Goal: Transaction & Acquisition: Subscribe to service/newsletter

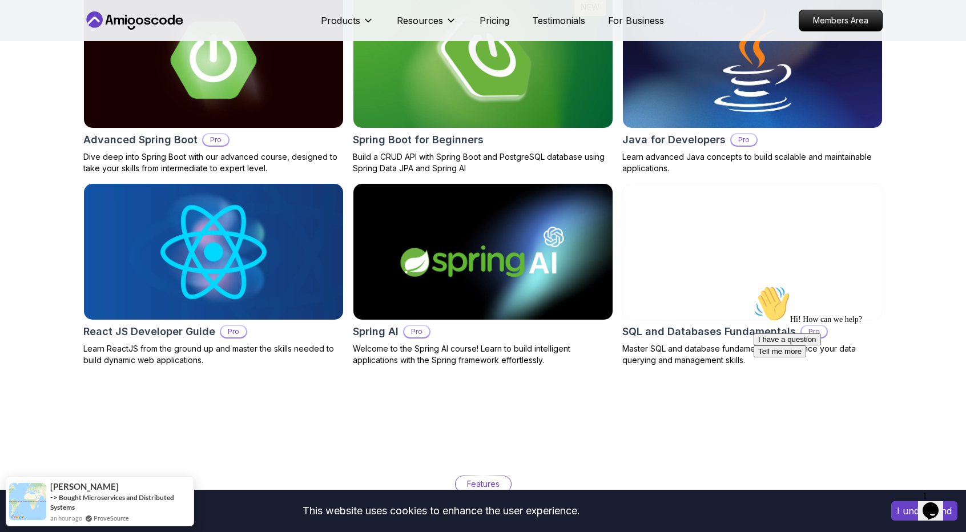
scroll to position [1370, 0]
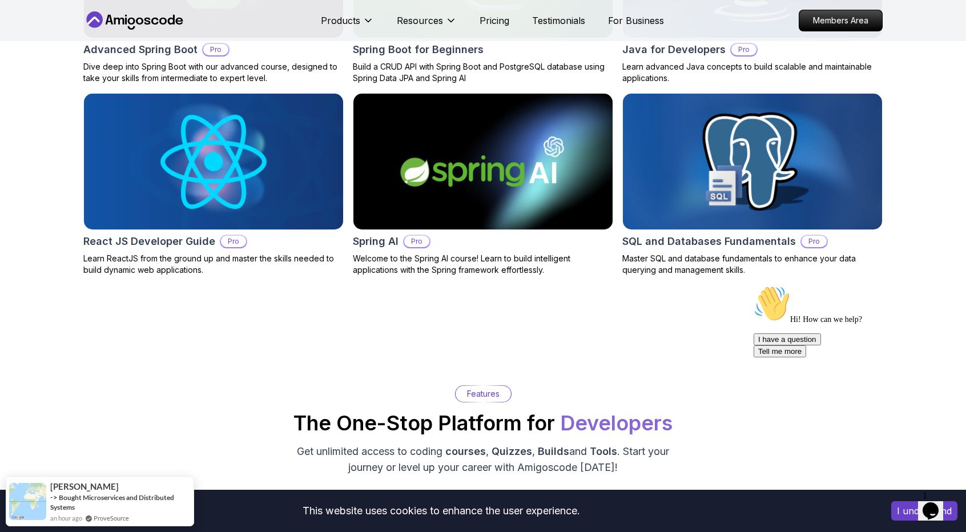
click at [729, 173] on img at bounding box center [753, 161] width 272 height 143
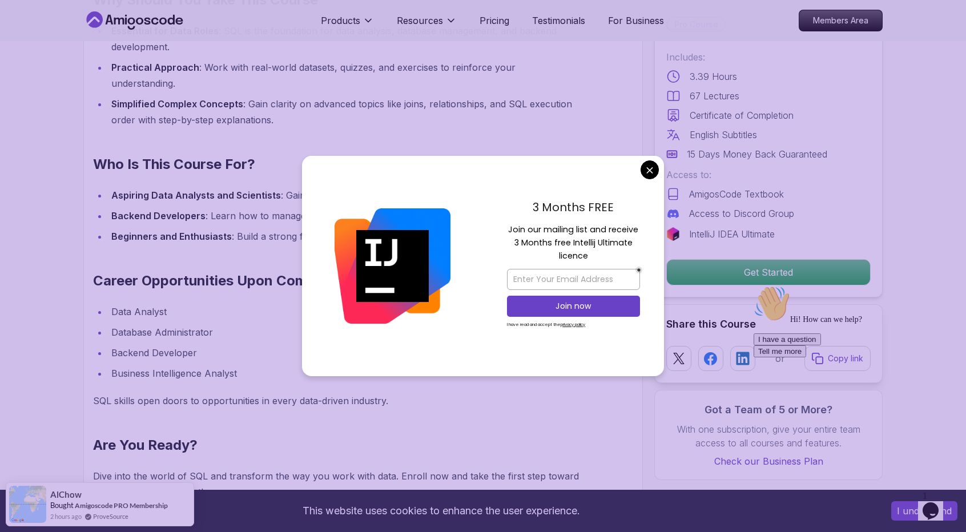
scroll to position [1028, 0]
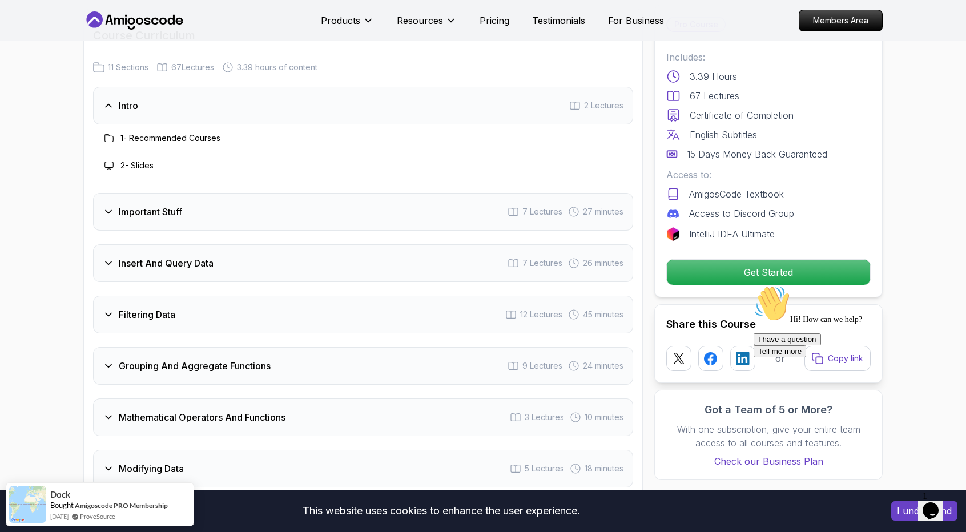
scroll to position [1542, 0]
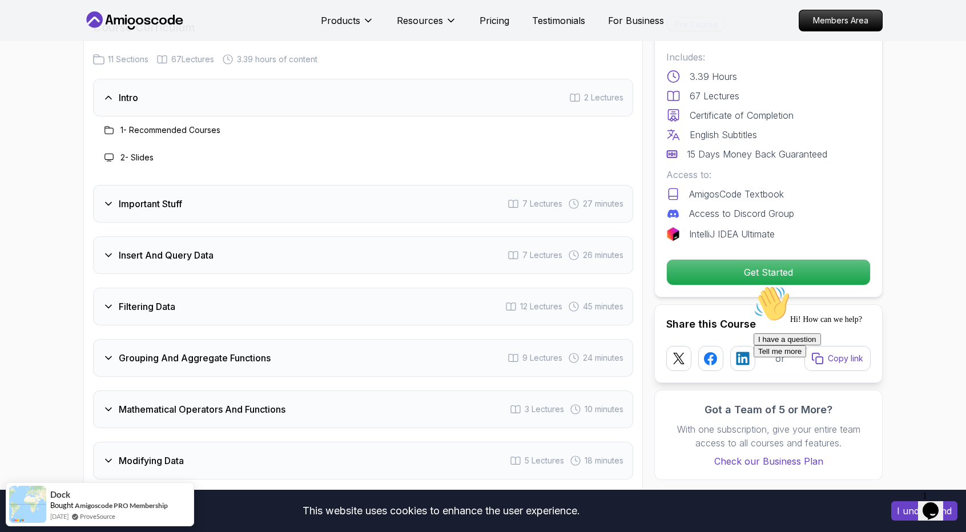
click at [152, 300] on h3 "Filtering Data" at bounding box center [147, 307] width 57 height 14
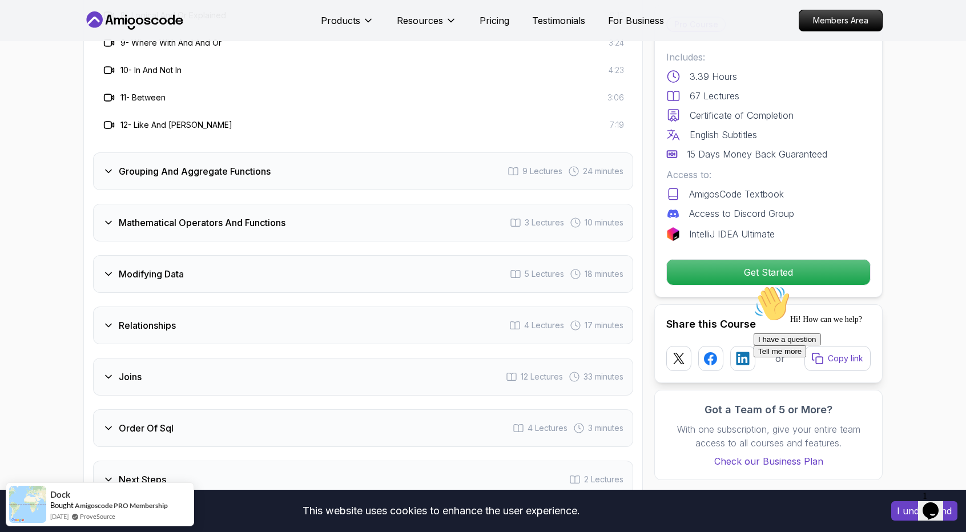
scroll to position [2170, 0]
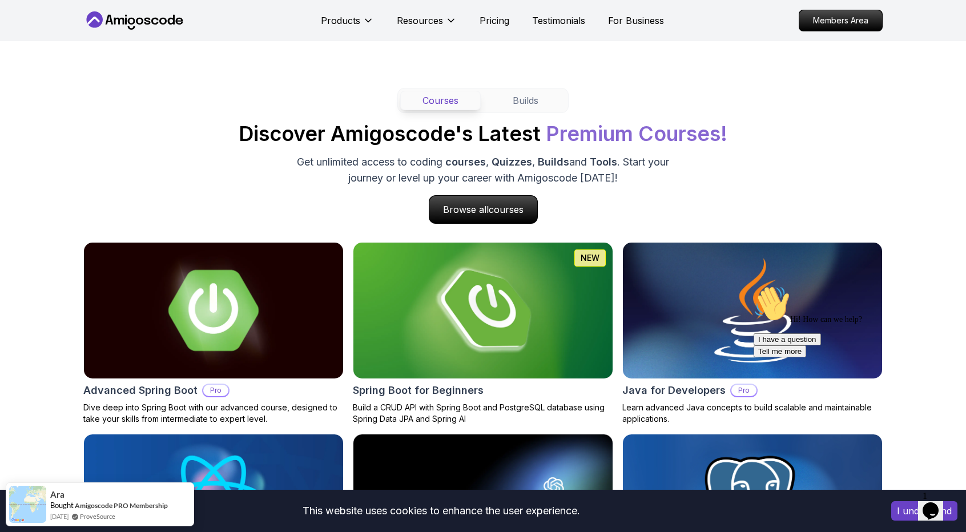
scroll to position [914, 0]
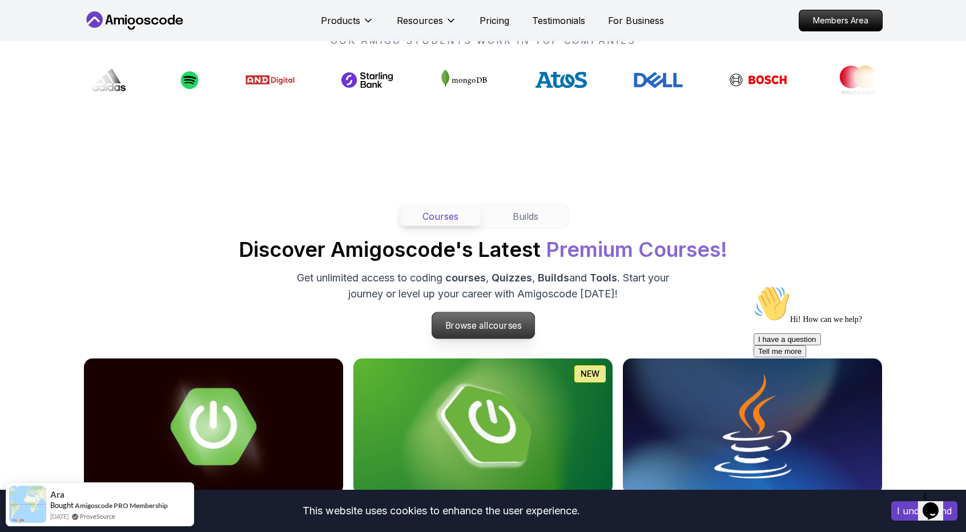
click at [510, 329] on p "Browse all courses" at bounding box center [483, 325] width 103 height 26
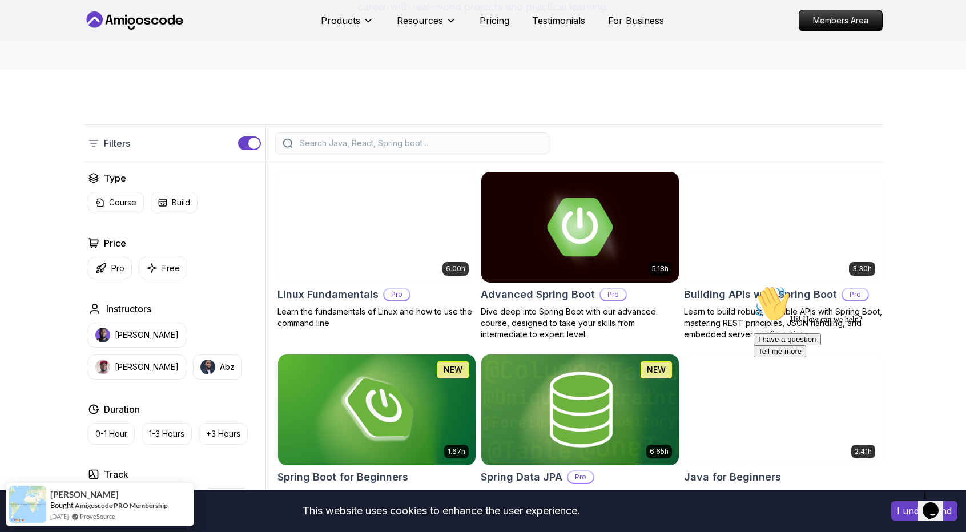
scroll to position [343, 0]
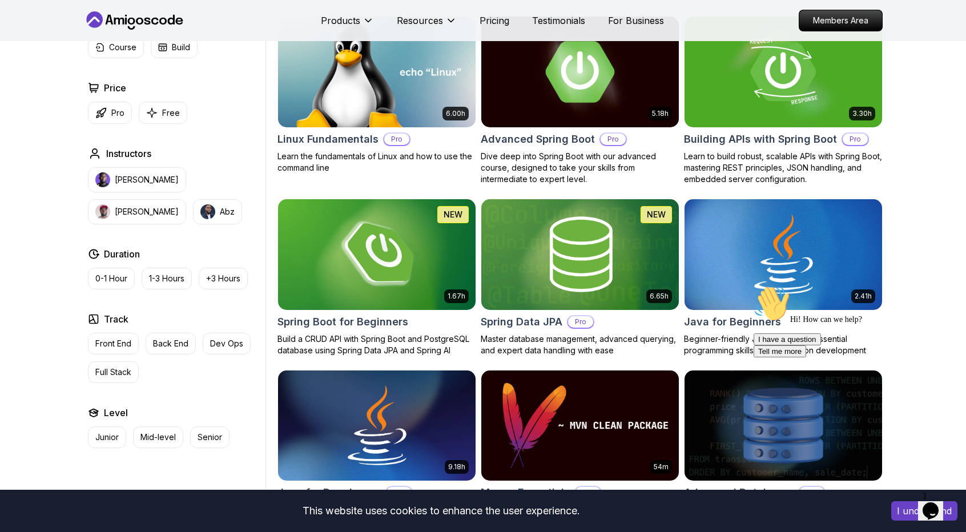
click at [595, 117] on img at bounding box center [579, 72] width 207 height 116
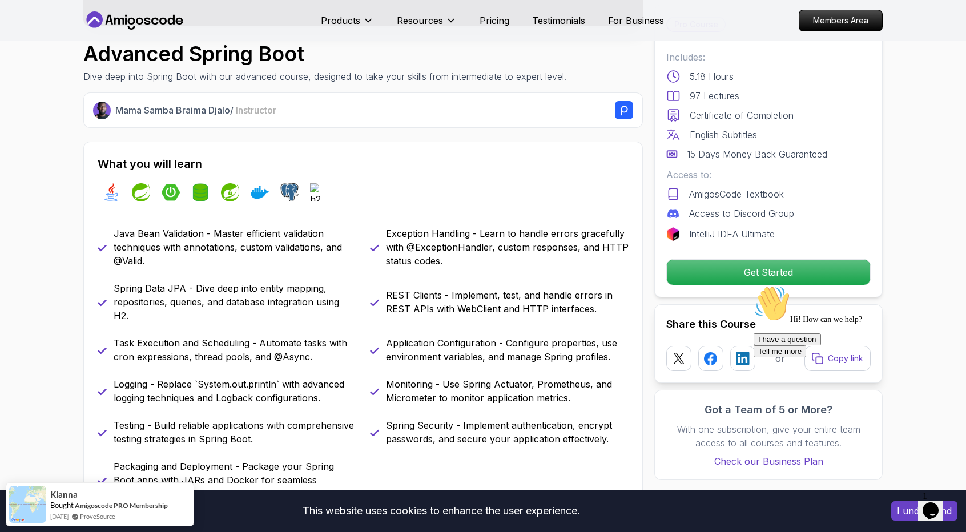
scroll to position [343, 0]
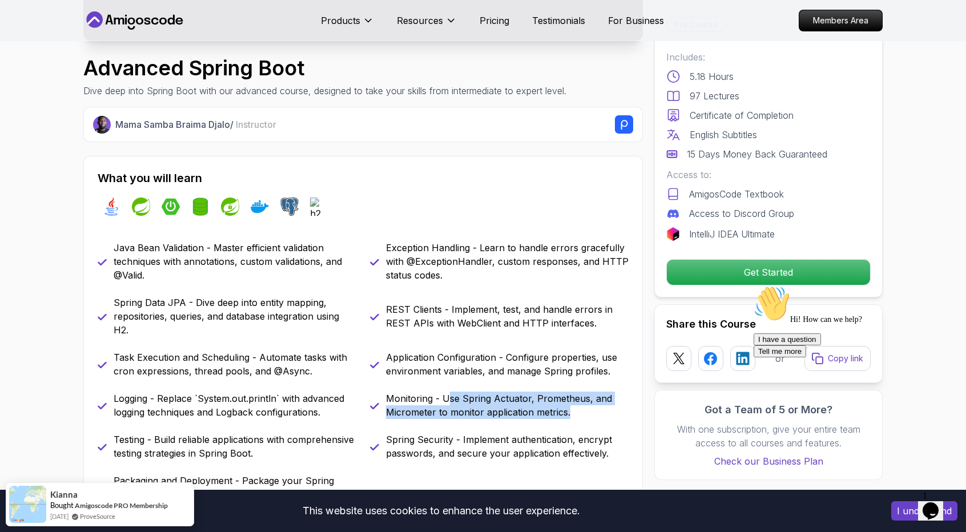
drag, startPoint x: 464, startPoint y: 397, endPoint x: 575, endPoint y: 408, distance: 111.8
click at [575, 408] on p "Monitoring - Use Spring Actuator, Prometheus, and Micrometer to monitor applica…" at bounding box center [507, 405] width 243 height 27
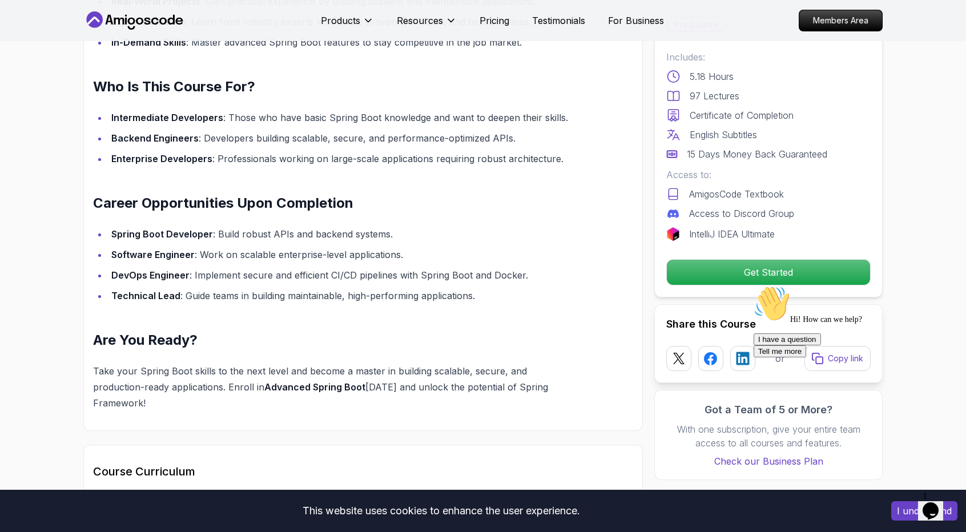
scroll to position [1085, 0]
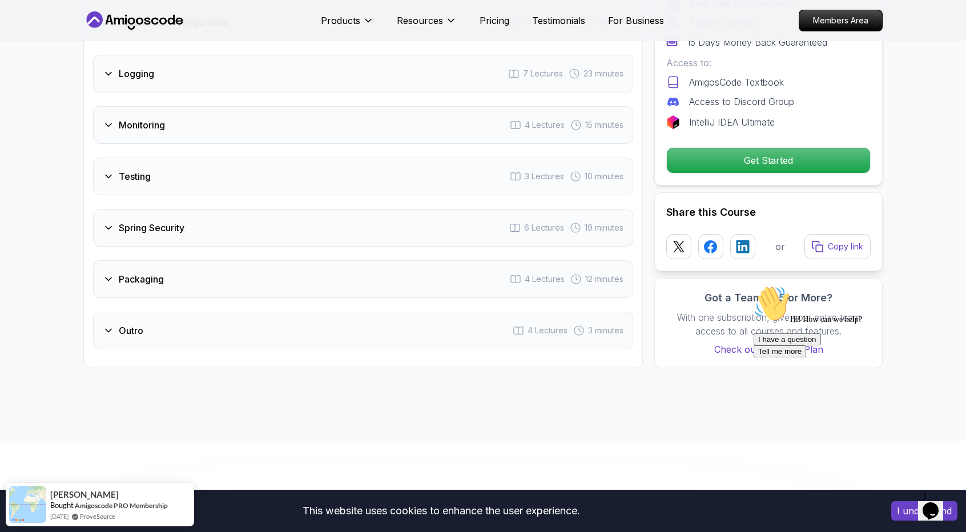
click at [435, 312] on div "Outro 4 Lectures 3 minutes" at bounding box center [363, 331] width 540 height 38
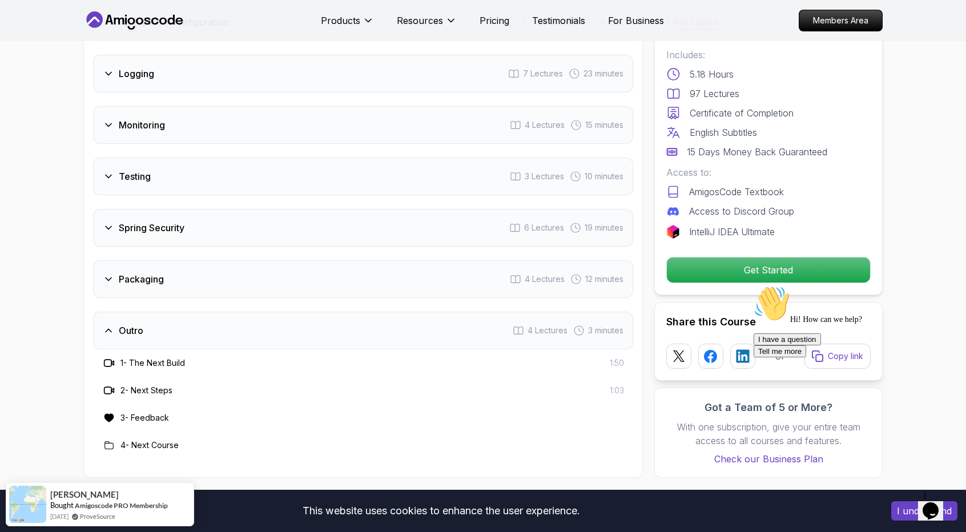
click at [465, 260] on div "Packaging 4 Lectures 12 minutes" at bounding box center [363, 279] width 540 height 38
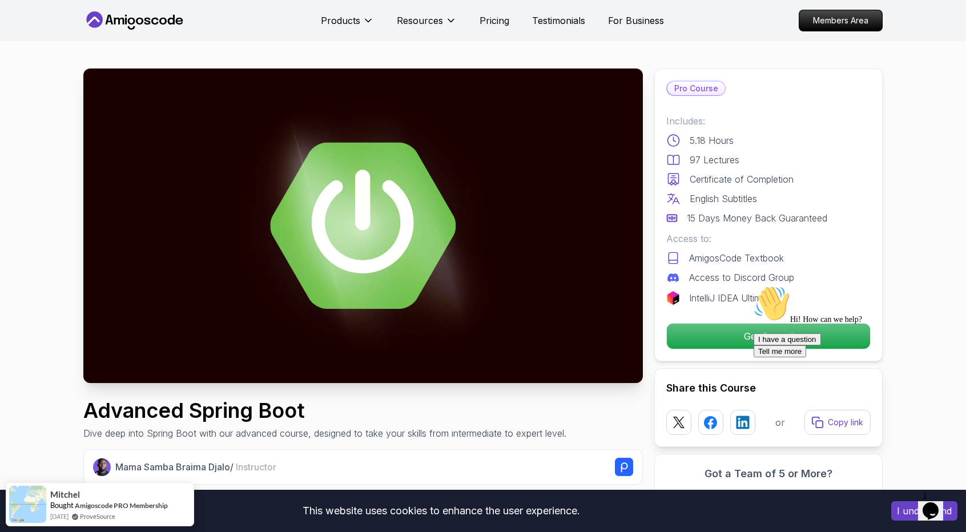
scroll to position [0, 0]
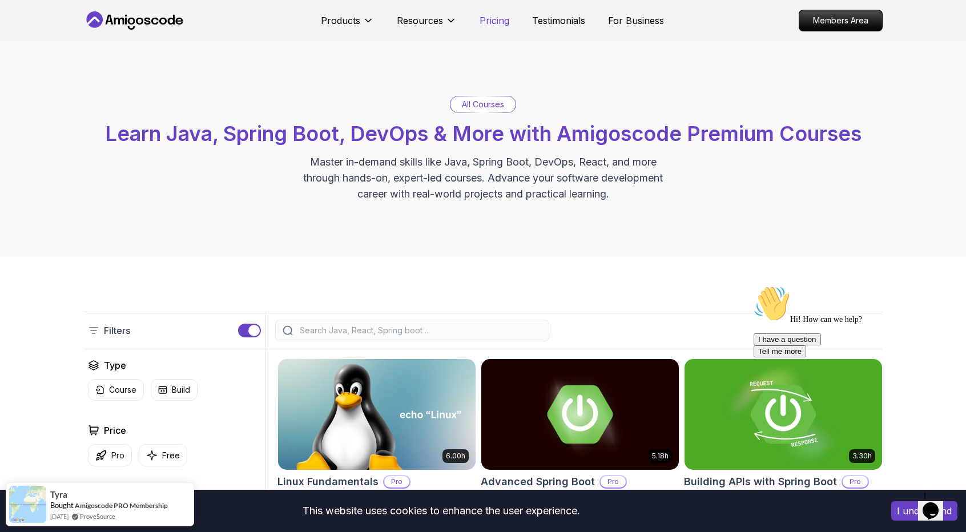
click at [482, 25] on p "Pricing" at bounding box center [495, 21] width 30 height 14
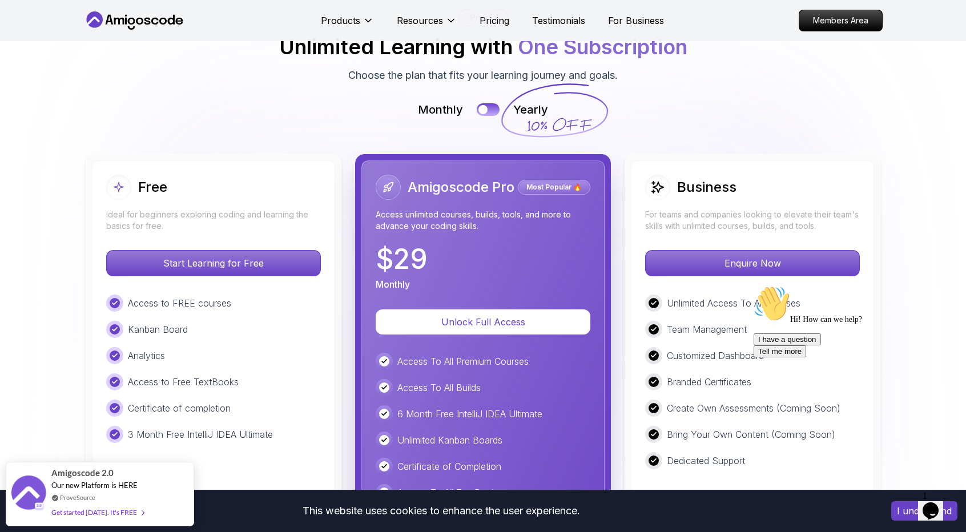
scroll to position [2509, 0]
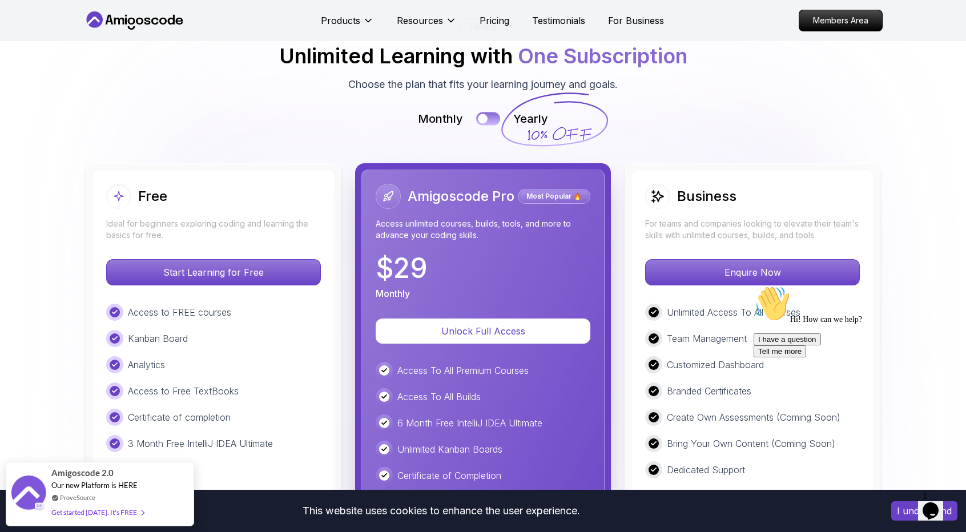
click at [485, 117] on div at bounding box center [483, 119] width 10 height 10
click at [488, 116] on button at bounding box center [488, 118] width 24 height 13
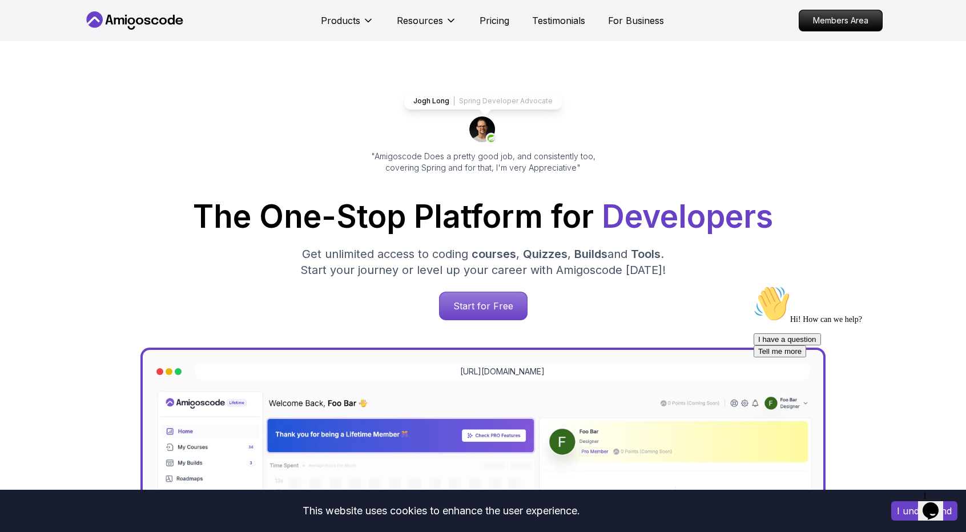
scroll to position [0, 0]
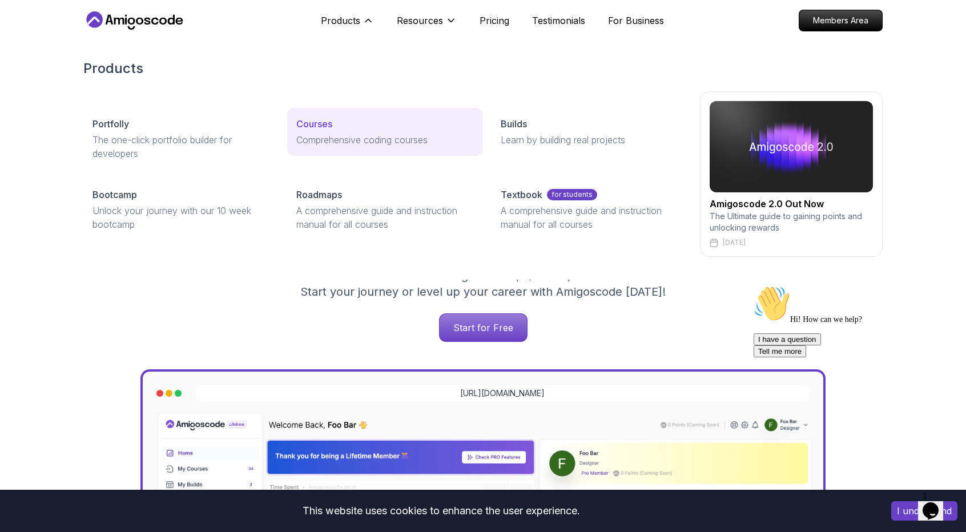
click at [316, 124] on p "Courses" at bounding box center [314, 124] width 36 height 14
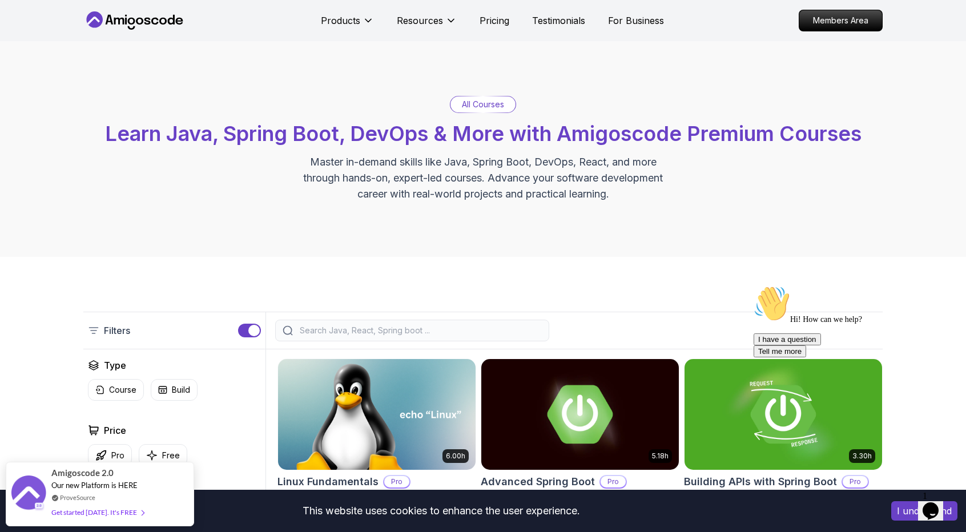
click at [419, 325] on div at bounding box center [412, 331] width 274 height 22
click at [419, 326] on input "search" at bounding box center [419, 330] width 244 height 11
click at [360, 348] on div "Filters" at bounding box center [482, 331] width 799 height 38
click at [350, 333] on input "search" at bounding box center [419, 330] width 244 height 11
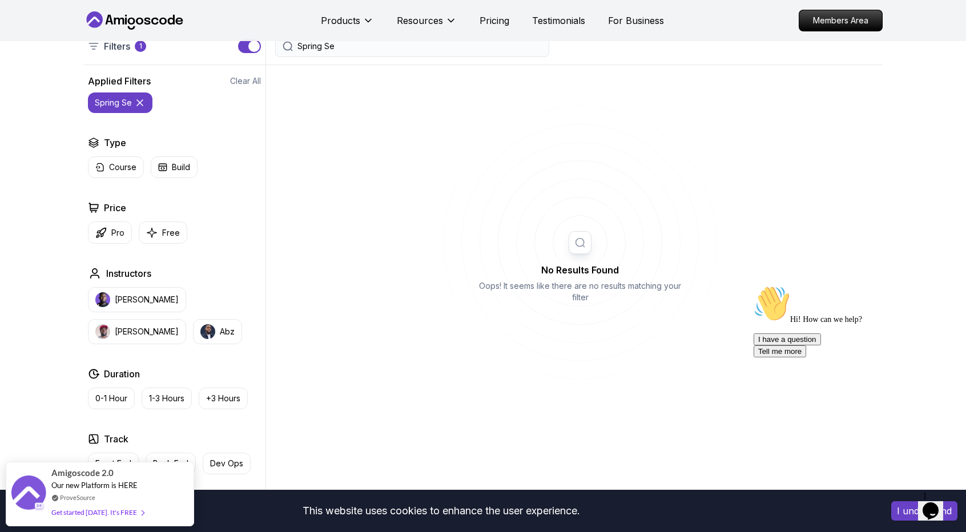
scroll to position [286, 0]
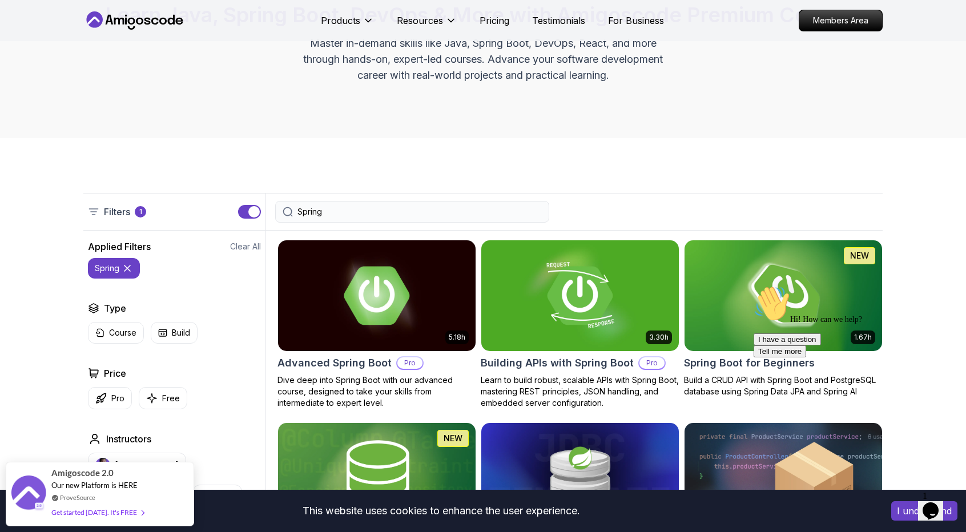
scroll to position [114, 0]
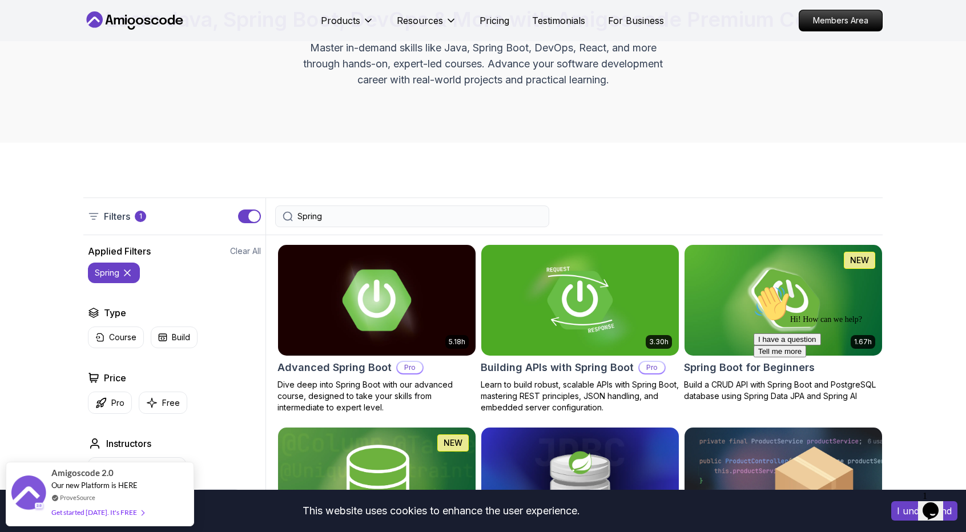
type input "Spring"
click at [397, 280] on img at bounding box center [376, 300] width 207 height 116
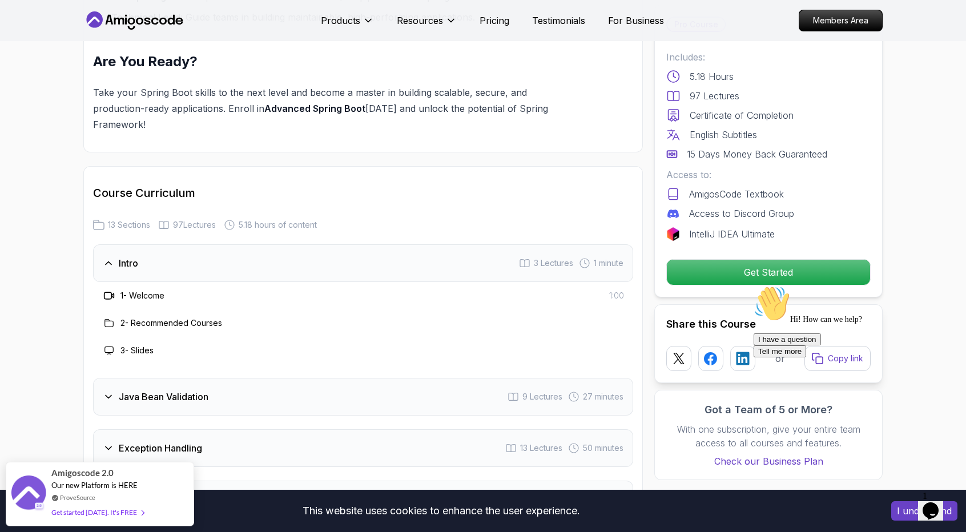
scroll to position [1370, 0]
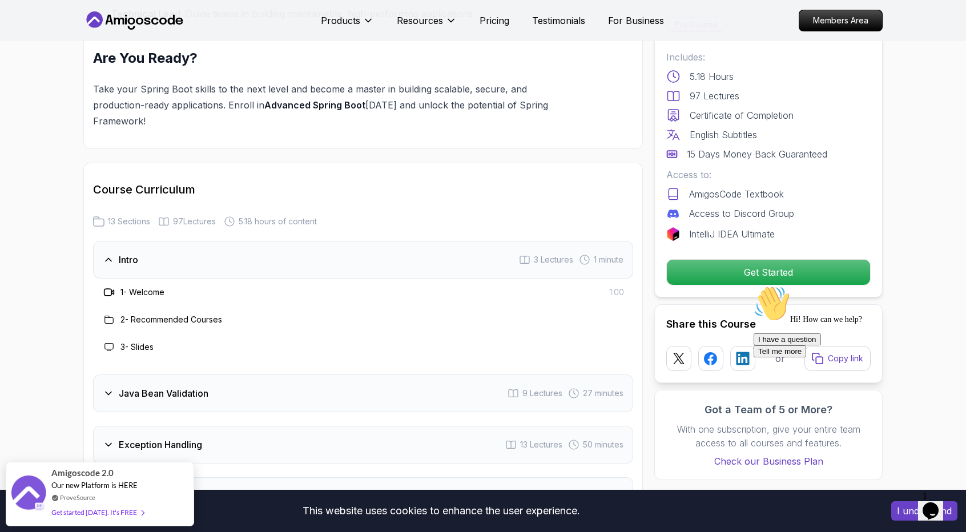
click at [348, 375] on div "Java Bean Validation 9 Lectures 27 minutes" at bounding box center [363, 394] width 540 height 38
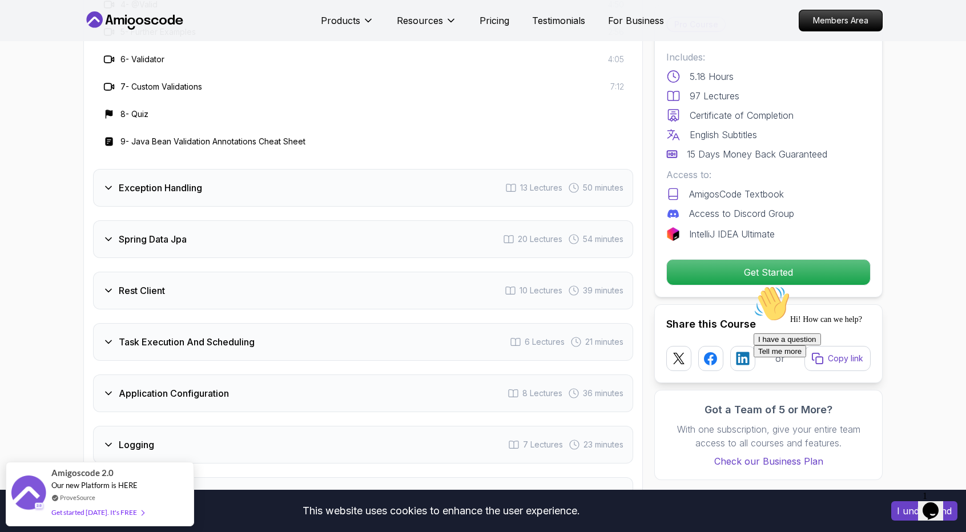
scroll to position [1827, 0]
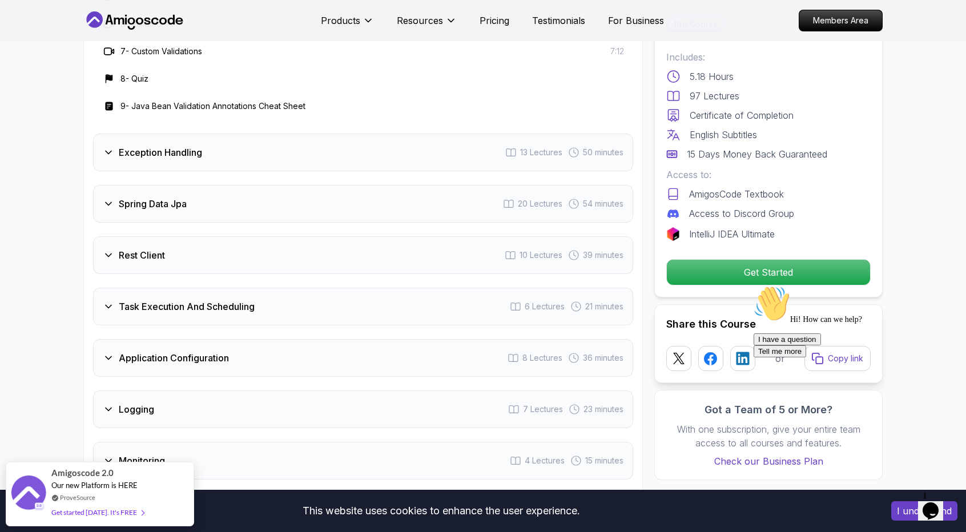
click at [386, 288] on div "Task Execution And Scheduling 6 Lectures 21 minutes" at bounding box center [363, 307] width 540 height 38
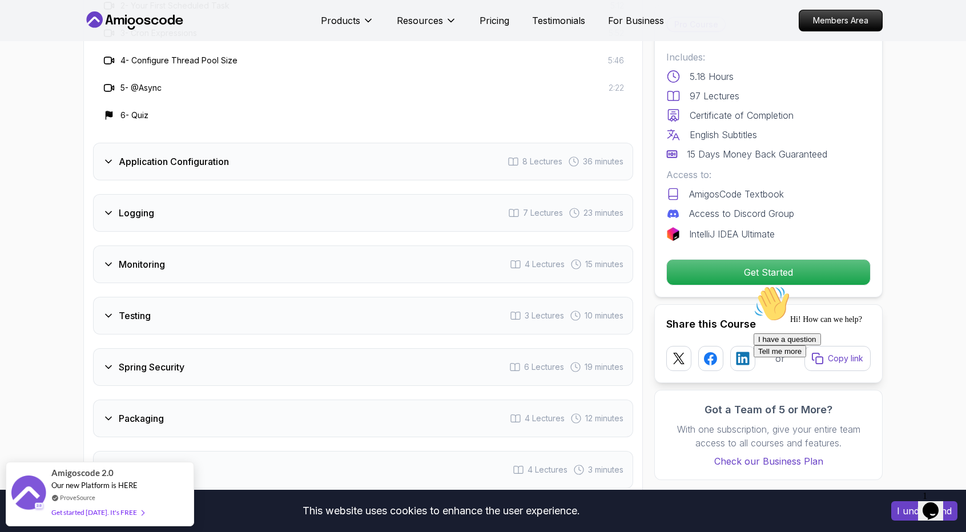
scroll to position [1999, 0]
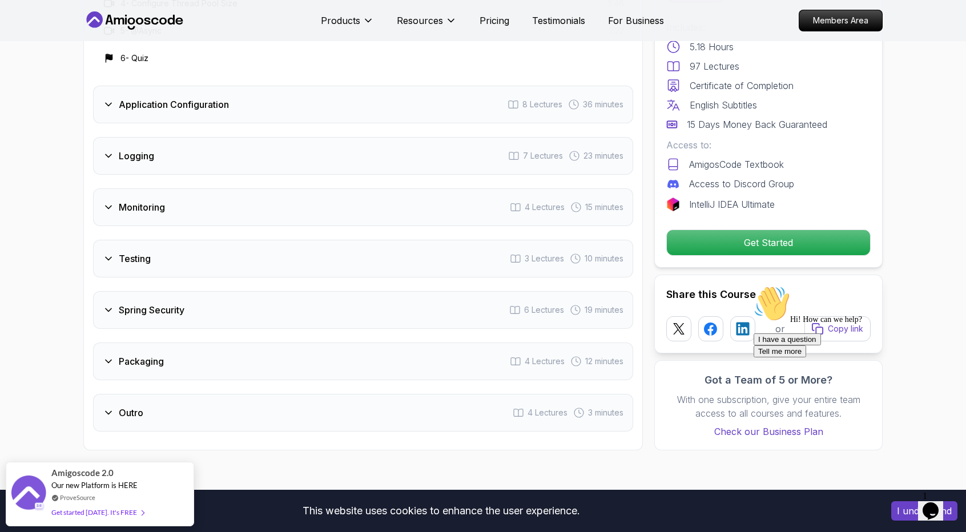
click at [372, 240] on div "Testing 3 Lectures 10 minutes" at bounding box center [363, 259] width 540 height 38
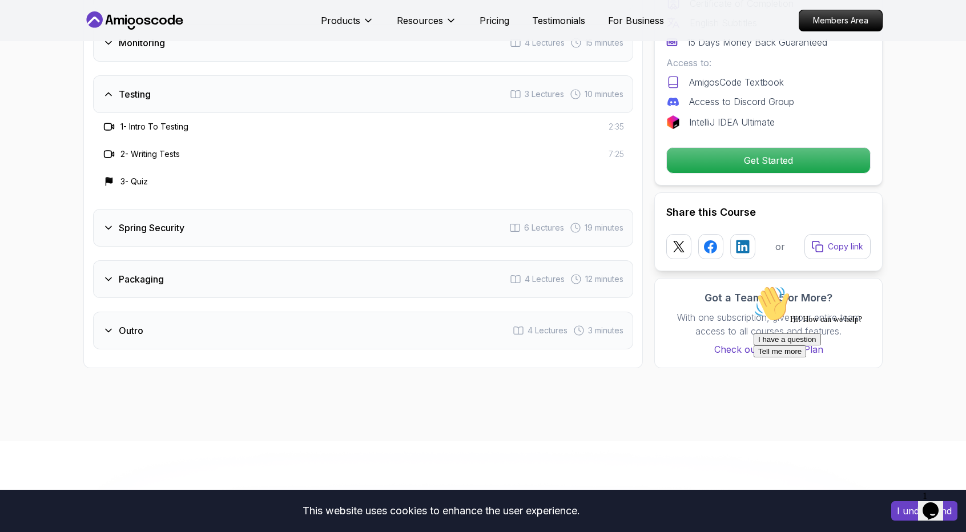
click at [412, 209] on div "Spring Security 6 Lectures 19 minutes" at bounding box center [363, 228] width 540 height 38
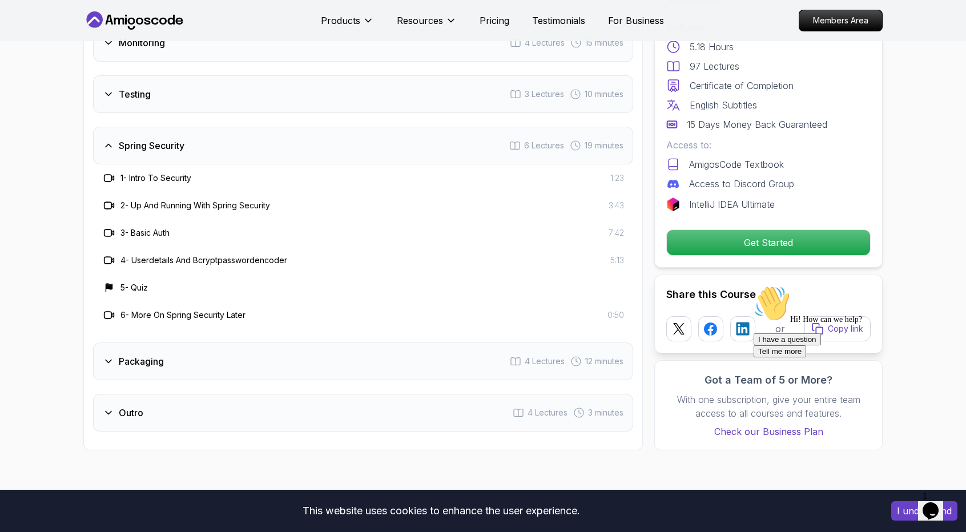
click at [385, 343] on div "Packaging 4 Lectures 12 minutes" at bounding box center [363, 362] width 540 height 38
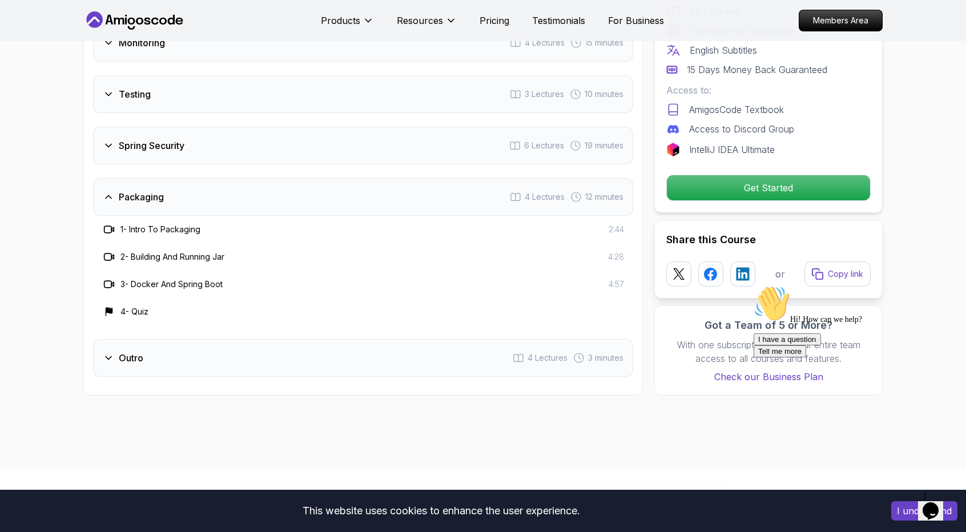
click at [382, 339] on div "Outro 4 Lectures 3 minutes" at bounding box center [363, 358] width 540 height 38
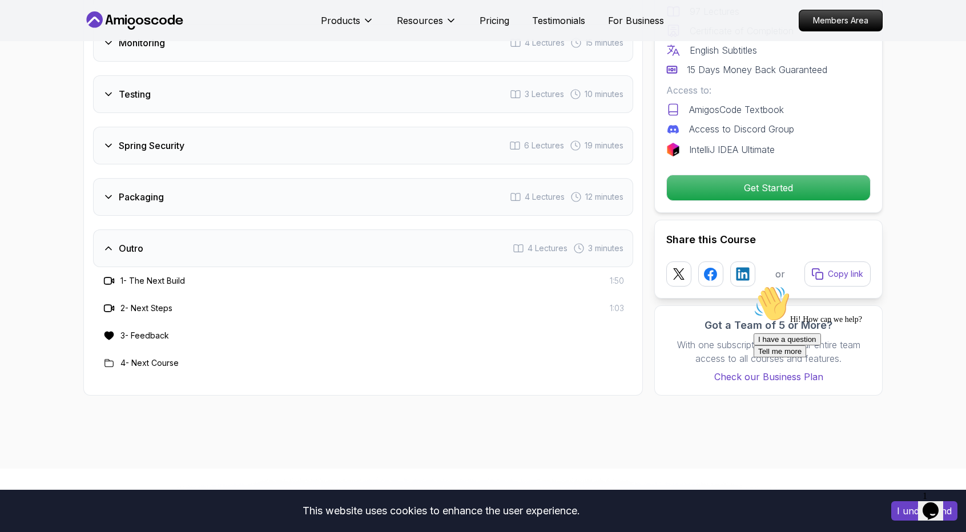
click at [137, 357] on h3 "4 - Next Course" at bounding box center [149, 362] width 58 height 11
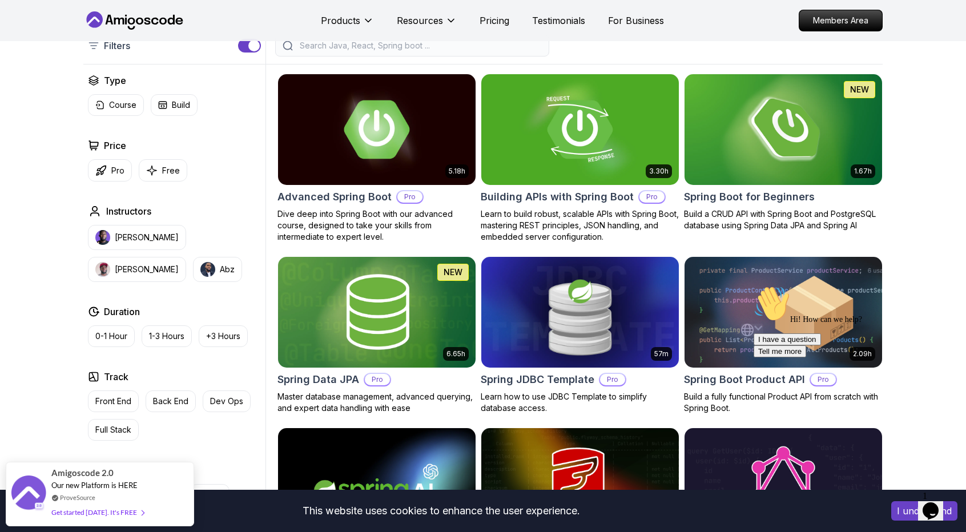
scroll to position [286, 0]
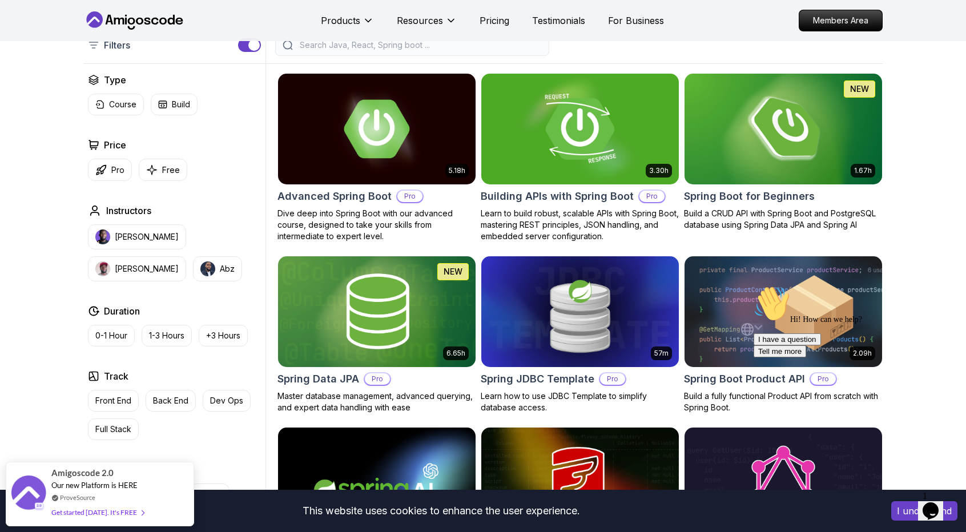
click at [571, 143] on img at bounding box center [579, 129] width 207 height 116
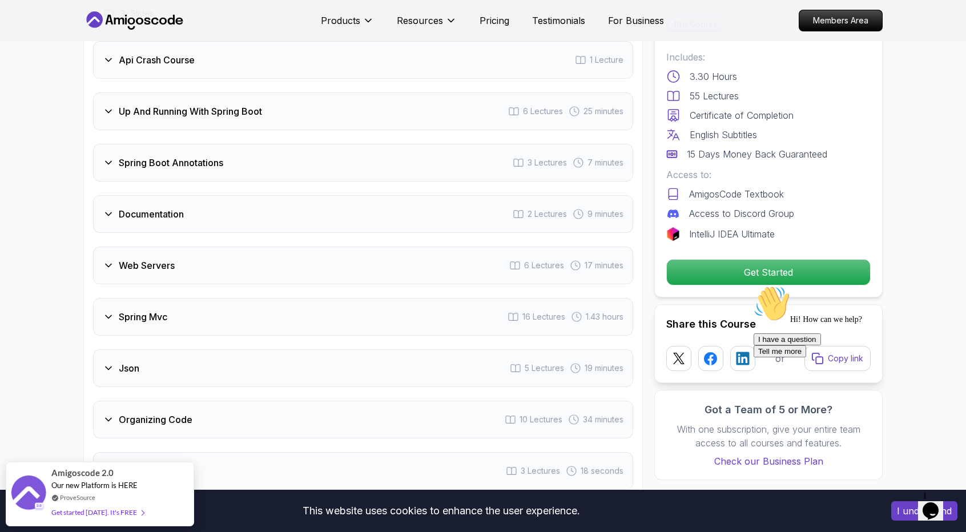
scroll to position [2227, 0]
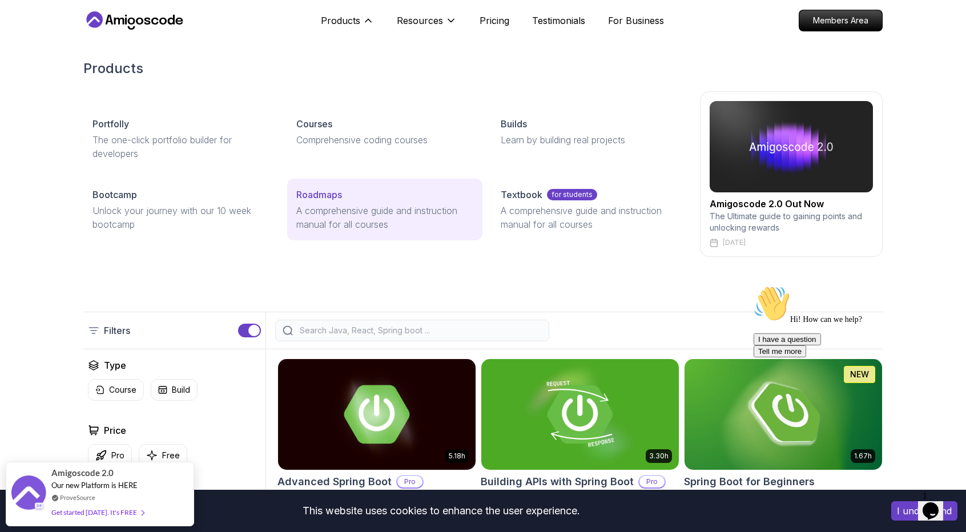
click at [320, 192] on p "Roadmaps" at bounding box center [319, 195] width 46 height 14
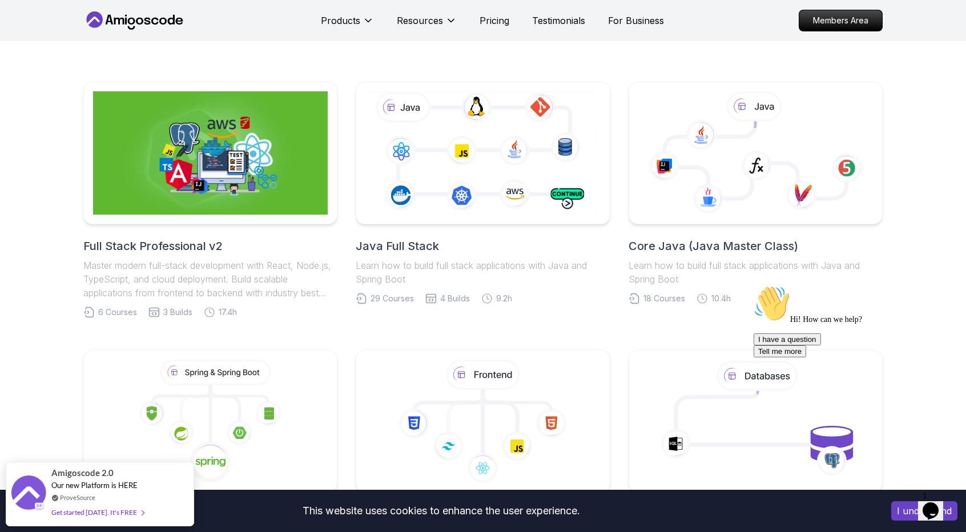
scroll to position [457, 0]
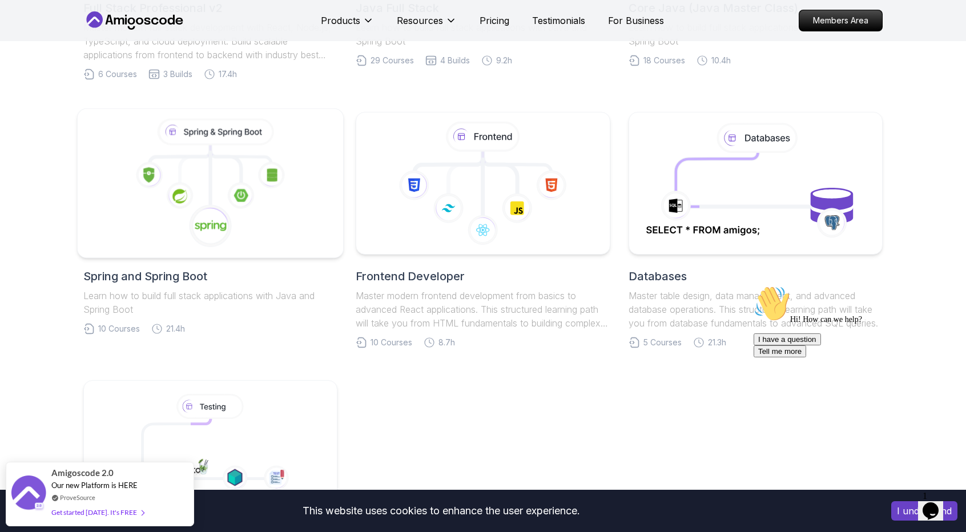
click at [204, 231] on image at bounding box center [211, 226] width 32 height 13
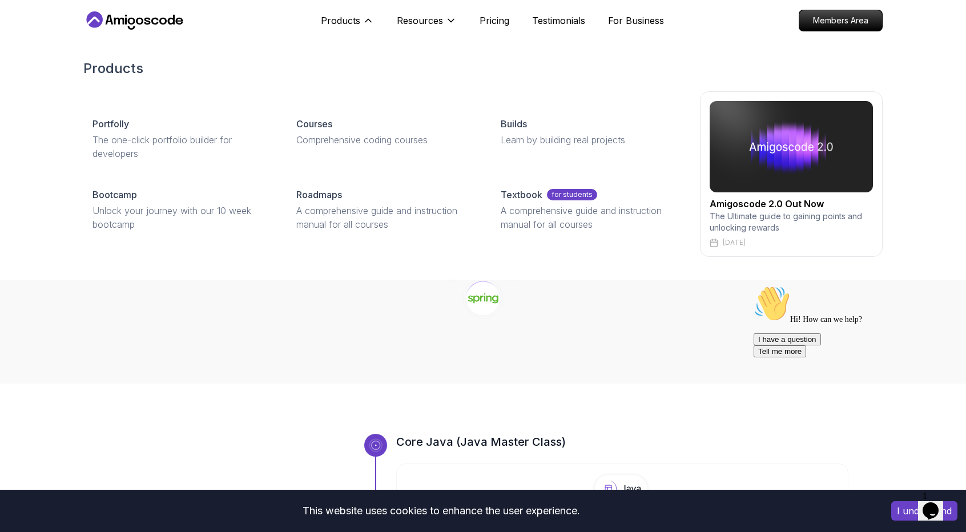
click at [770, 205] on h2 "Amigoscode 2.0 Out Now" at bounding box center [791, 204] width 163 height 14
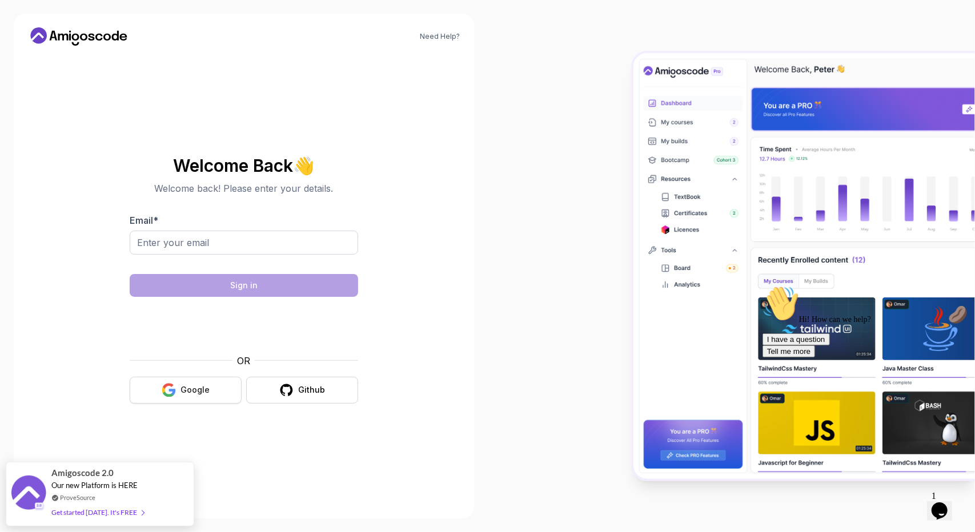
click at [223, 390] on button "Google" at bounding box center [186, 390] width 112 height 27
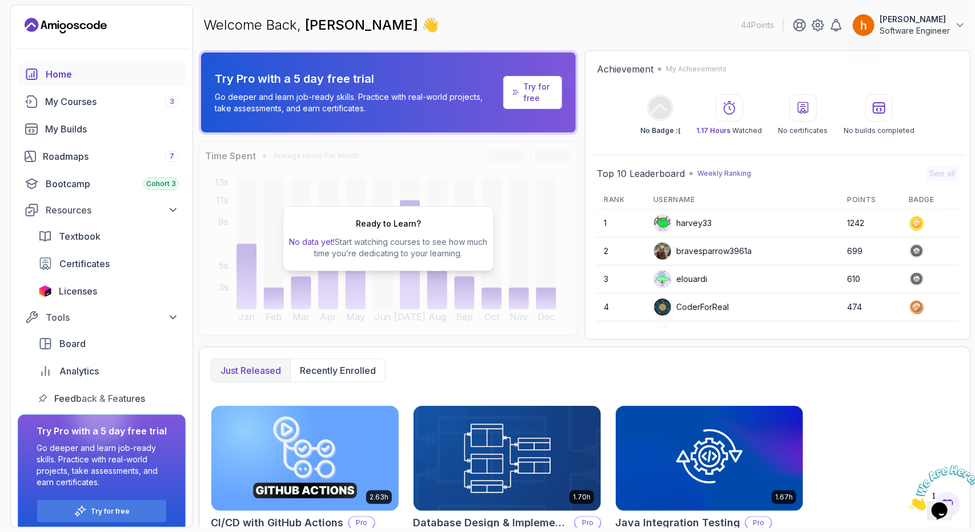
click at [531, 96] on p "Try for free" at bounding box center [537, 92] width 29 height 23
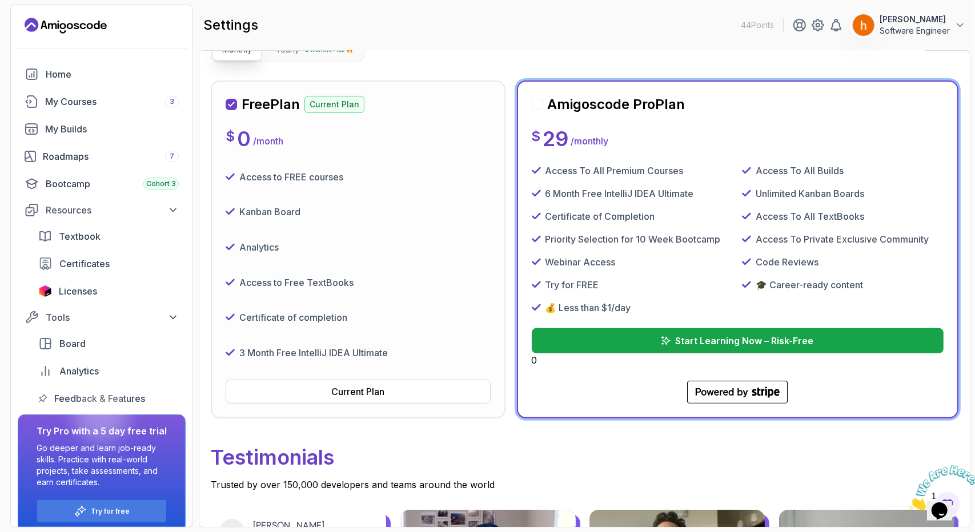
scroll to position [64, 0]
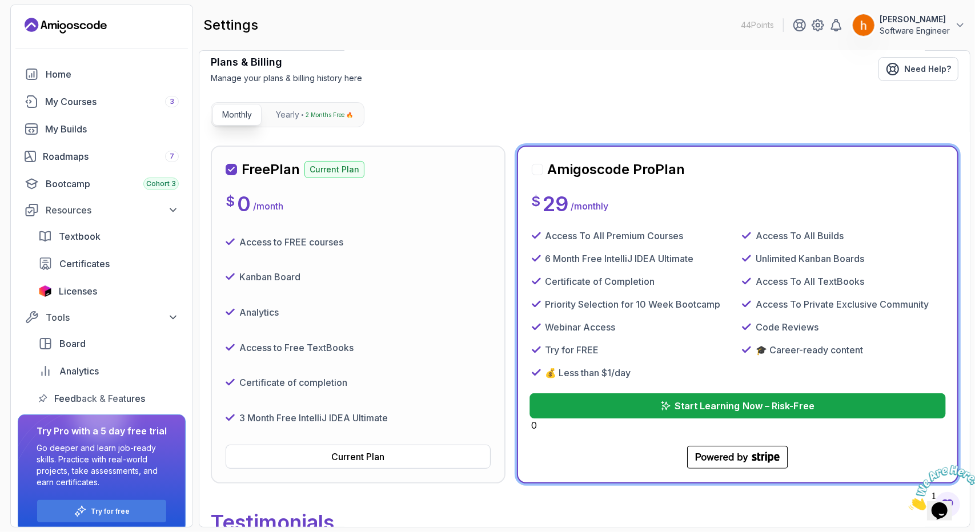
click at [649, 399] on button "Start Learning Now – Risk-Free" at bounding box center [737, 405] width 416 height 25
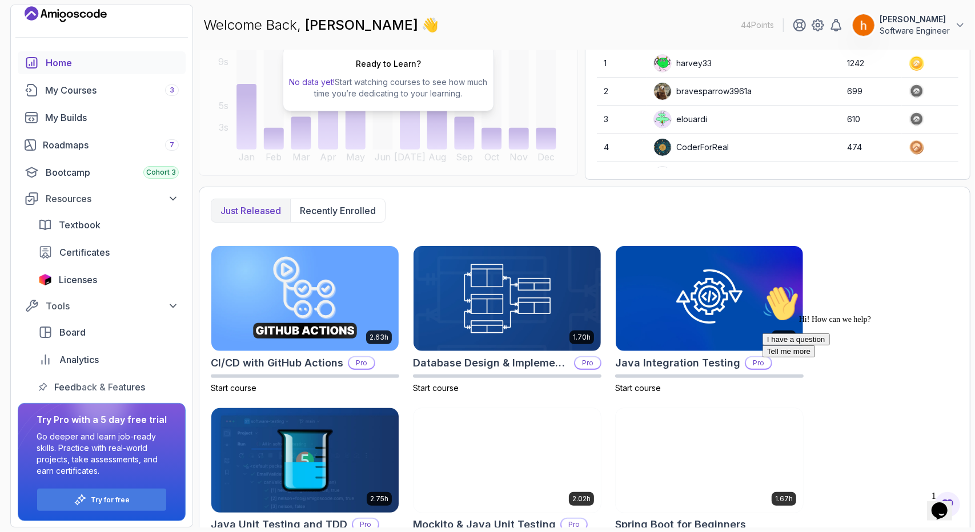
scroll to position [286, 0]
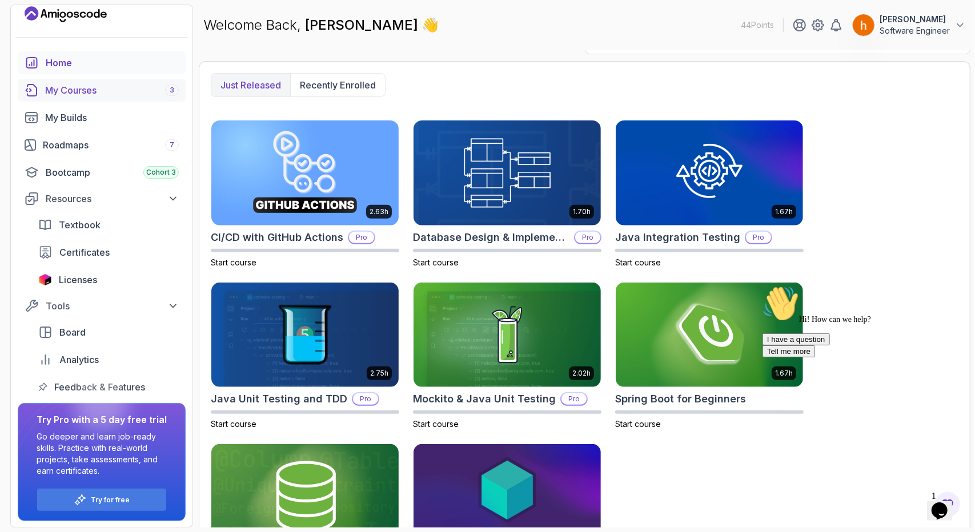
click at [142, 95] on div "My Courses 3" at bounding box center [112, 90] width 134 height 14
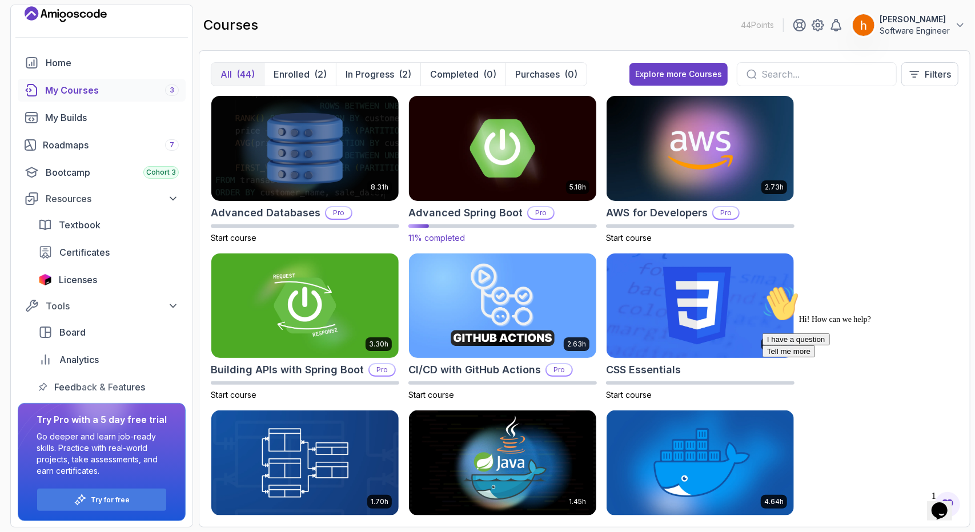
click at [489, 143] on img at bounding box center [502, 148] width 196 height 110
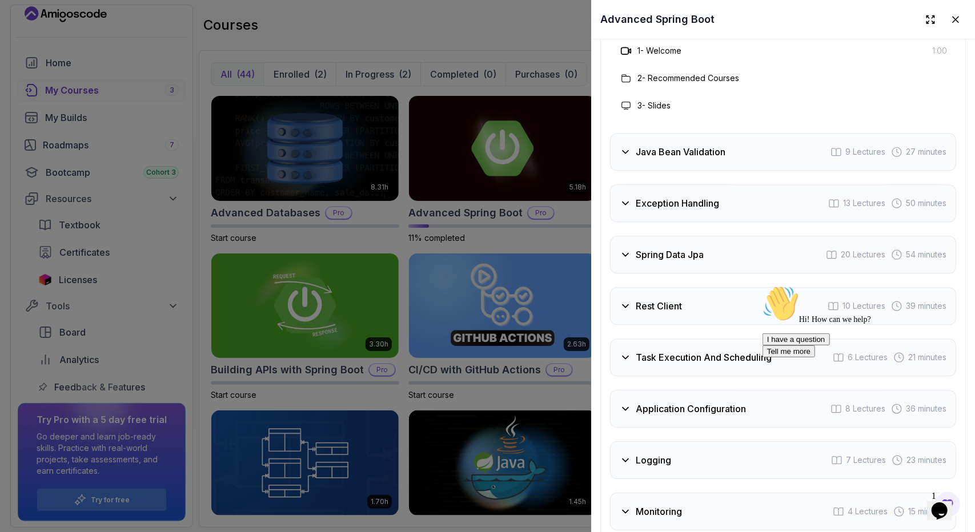
scroll to position [2227, 0]
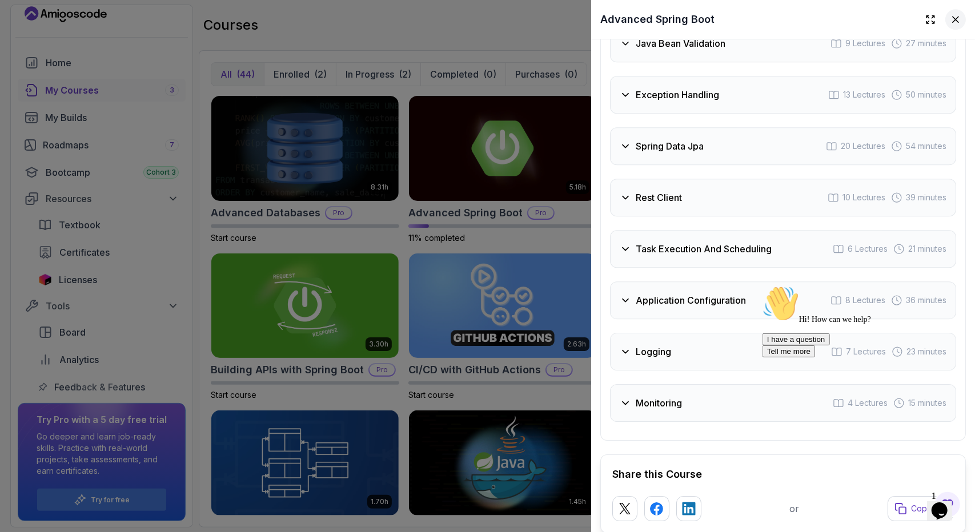
click at [950, 17] on icon at bounding box center [955, 19] width 11 height 11
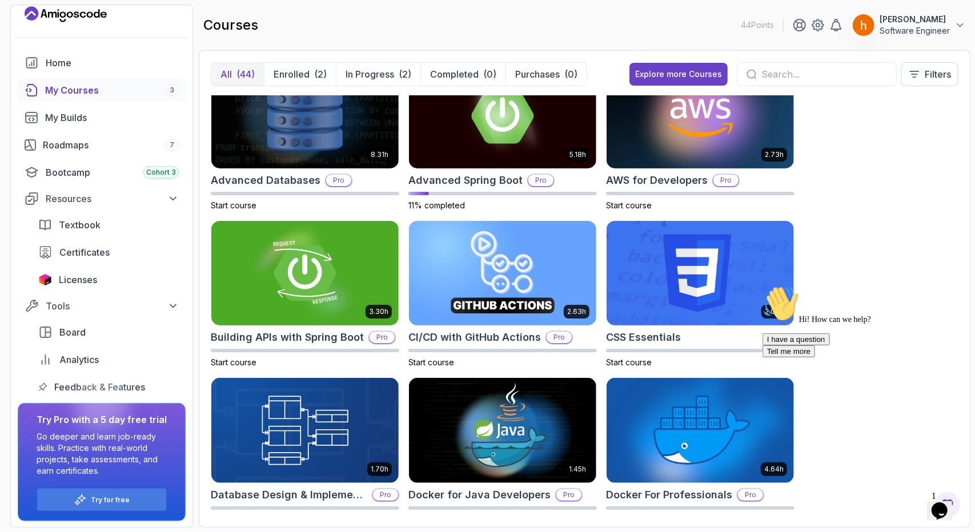
scroll to position [57, 0]
